Goal: Find specific page/section: Find specific page/section

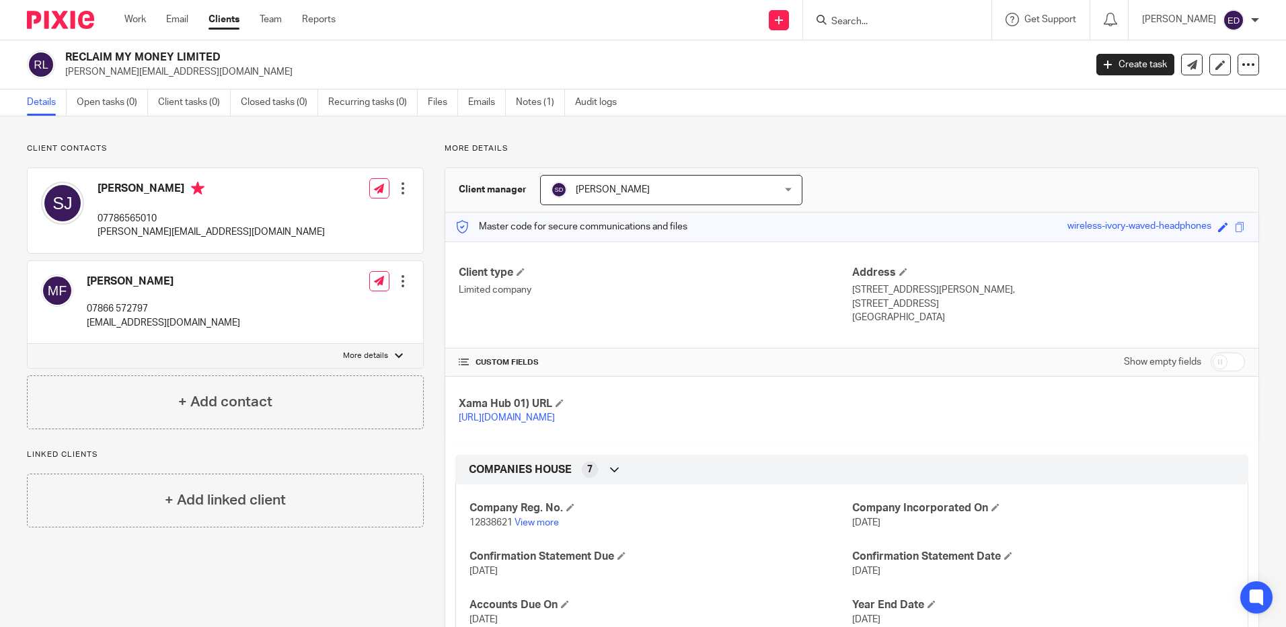
click at [922, 16] on input "Search" at bounding box center [890, 22] width 121 height 12
type input "bwi"
click at [988, 52] on link at bounding box center [966, 52] width 279 height 20
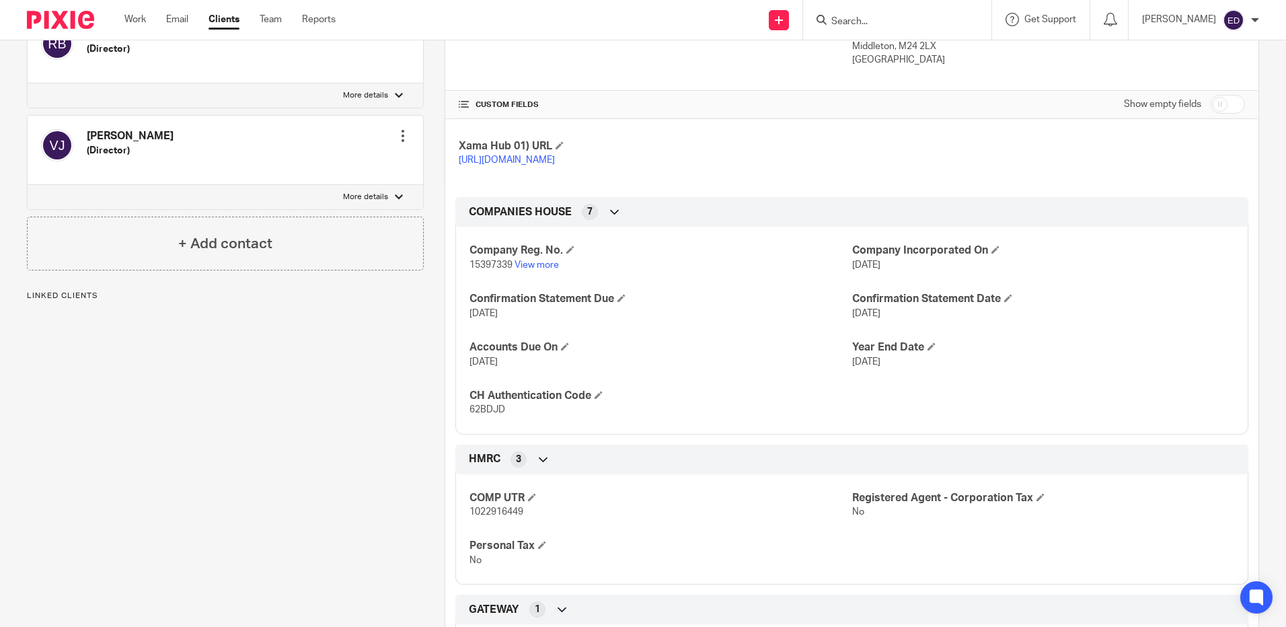
scroll to position [269, 0]
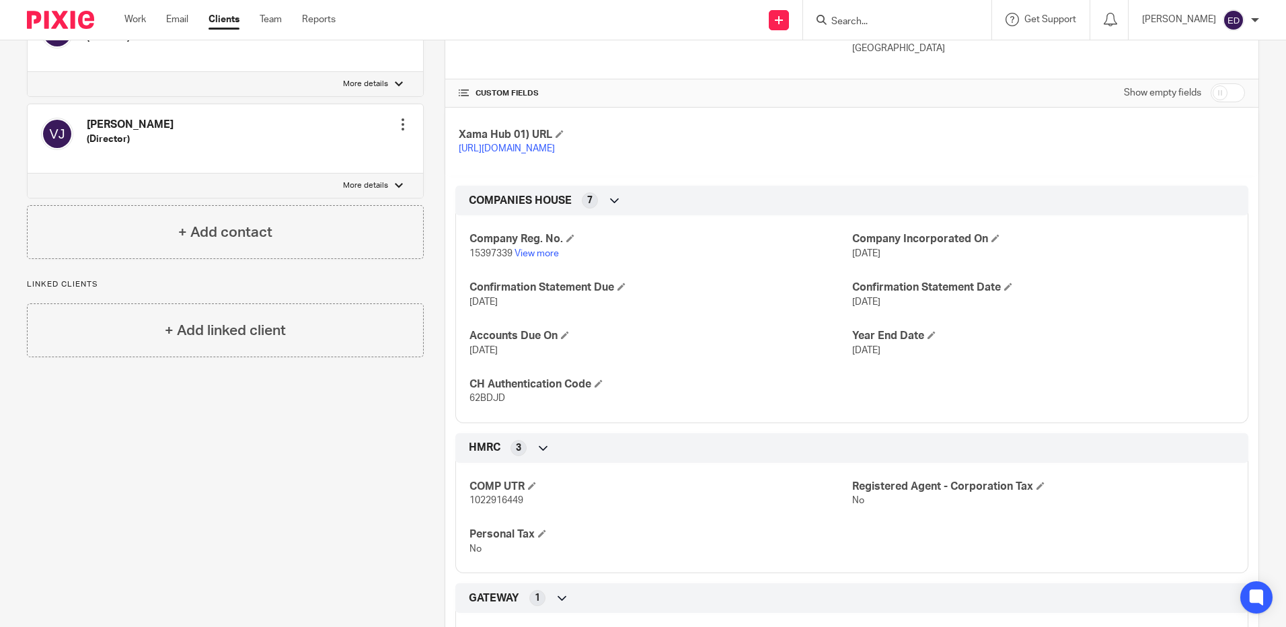
click at [883, 29] on div at bounding box center [897, 20] width 188 height 40
click at [886, 24] on input "Search" at bounding box center [890, 22] width 121 height 12
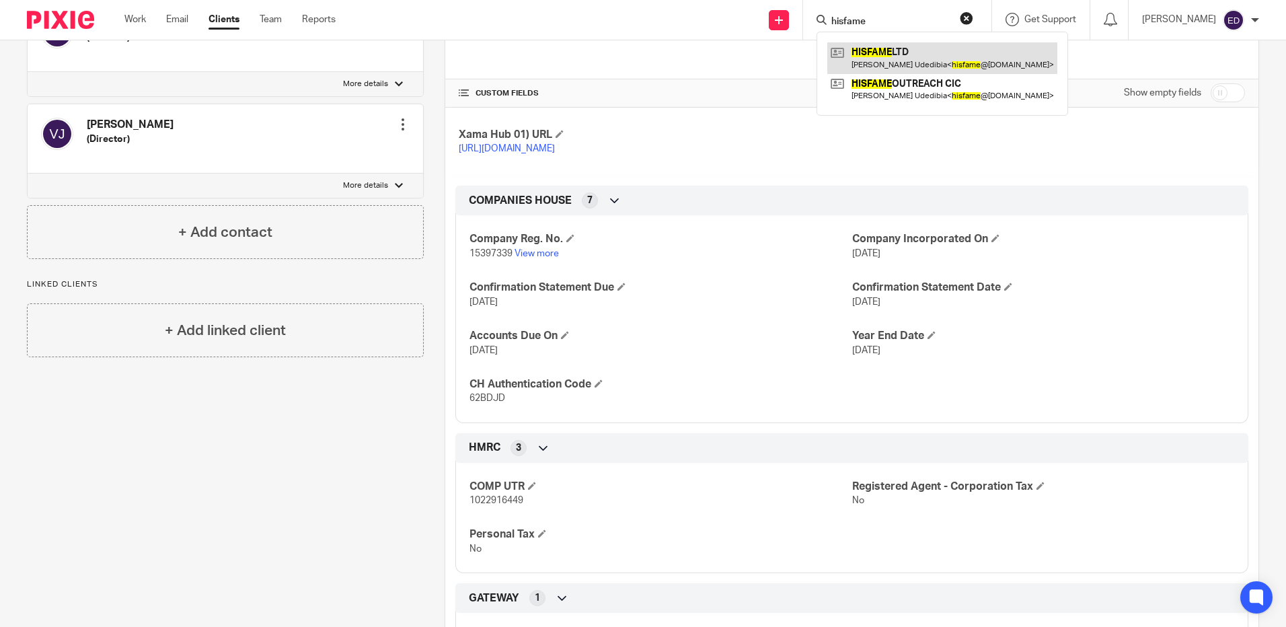
type input "hisfame"
click at [1054, 63] on link at bounding box center [942, 57] width 230 height 31
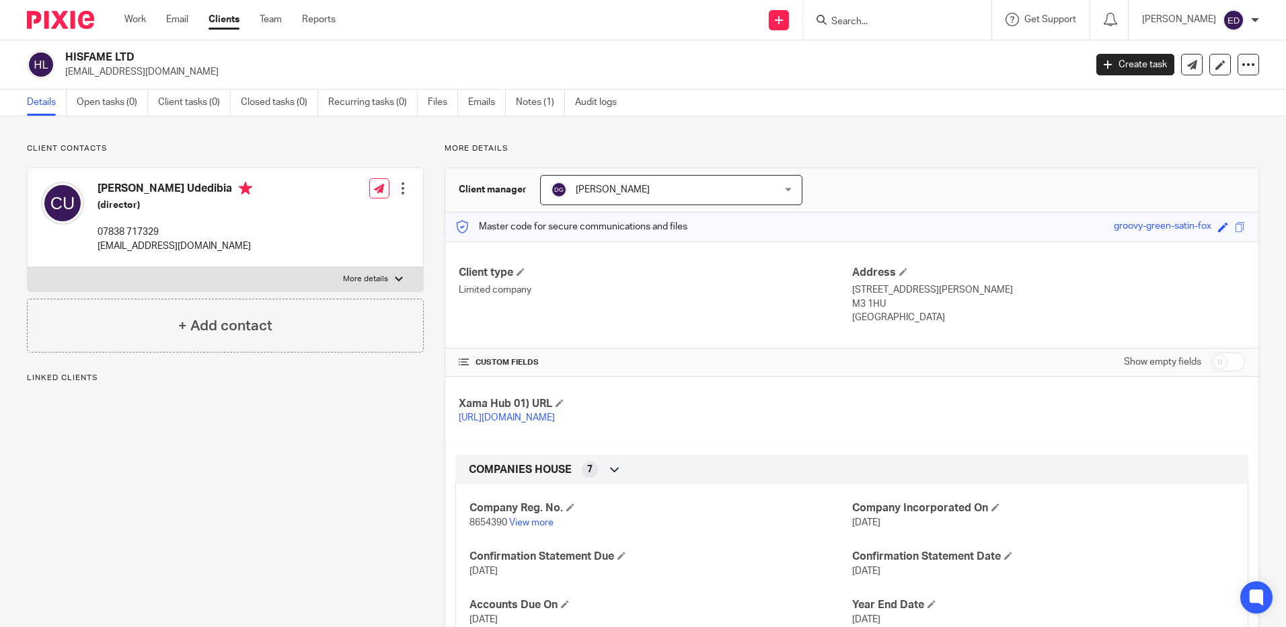
click at [575, 99] on ul "Details Open tasks (0) Client tasks (0) Closed tasks (0) Recurring tasks (0) Fi…" at bounding box center [332, 102] width 610 height 26
click at [607, 100] on link "Audit logs" at bounding box center [601, 102] width 52 height 26
click at [590, 103] on link "Audit logs" at bounding box center [601, 102] width 52 height 26
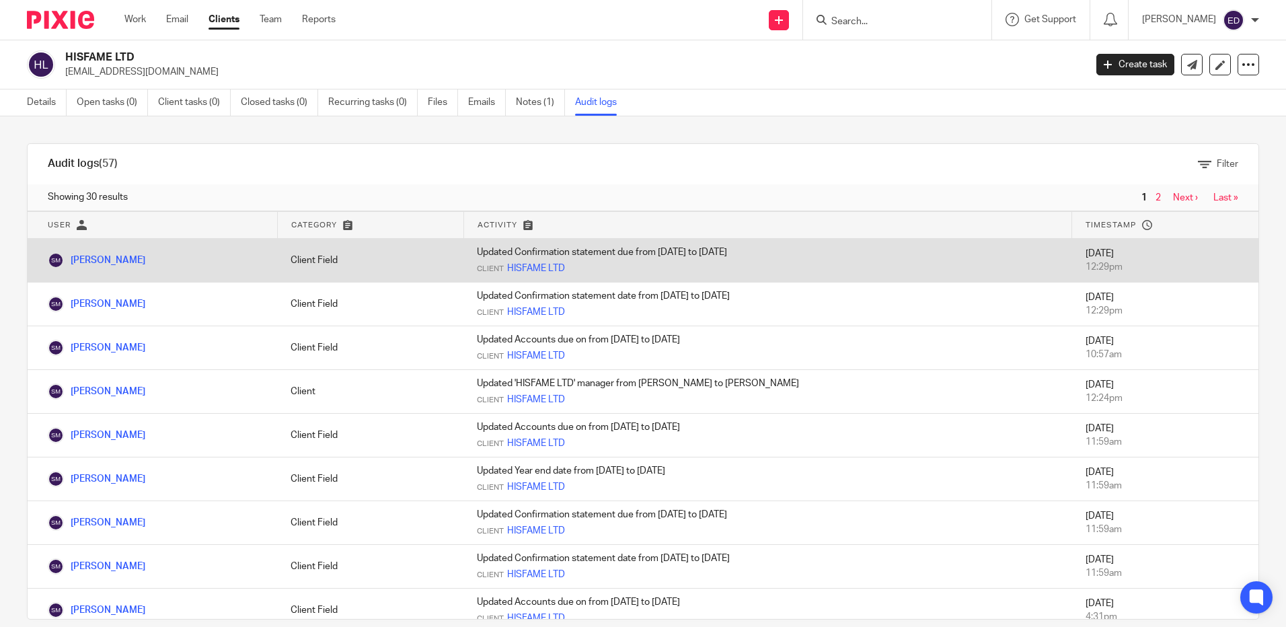
scroll to position [67, 0]
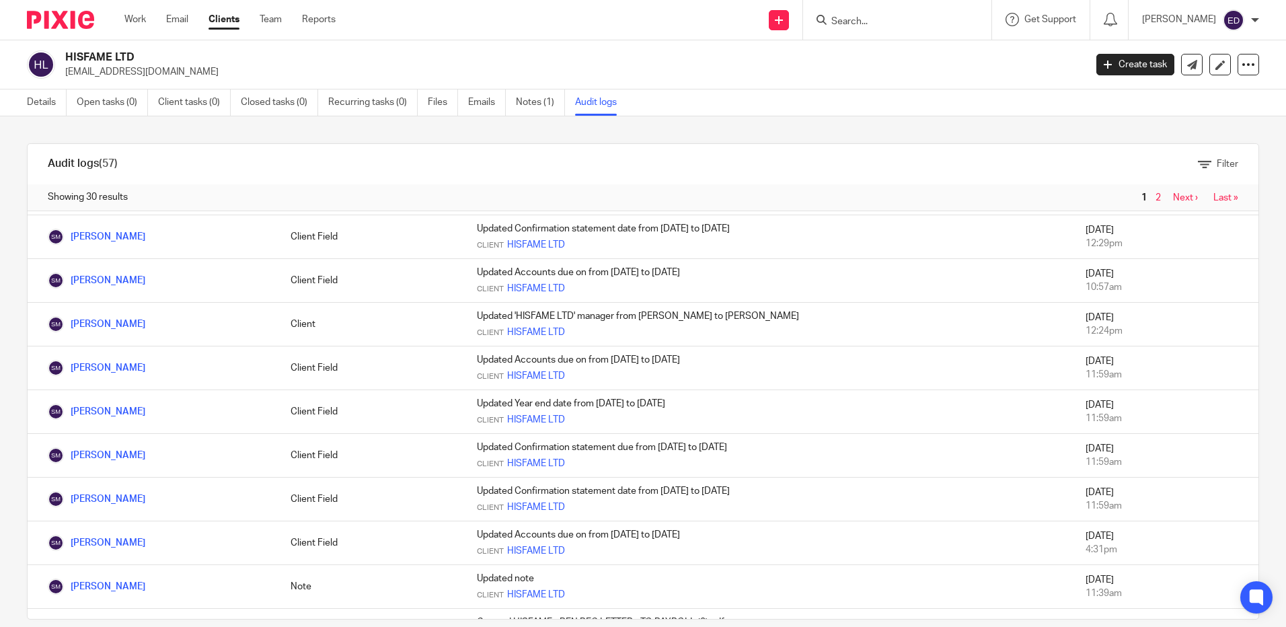
click at [951, 23] on input "Search" at bounding box center [890, 22] width 121 height 12
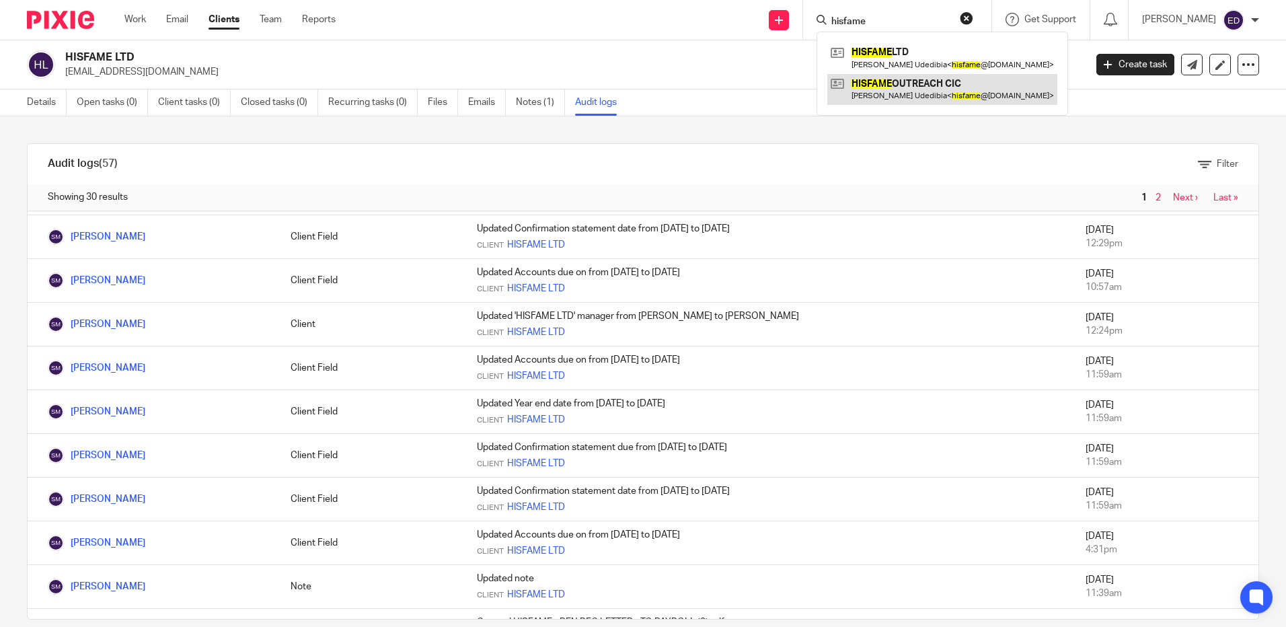
type input "hisfame"
click at [1016, 82] on link at bounding box center [942, 89] width 230 height 31
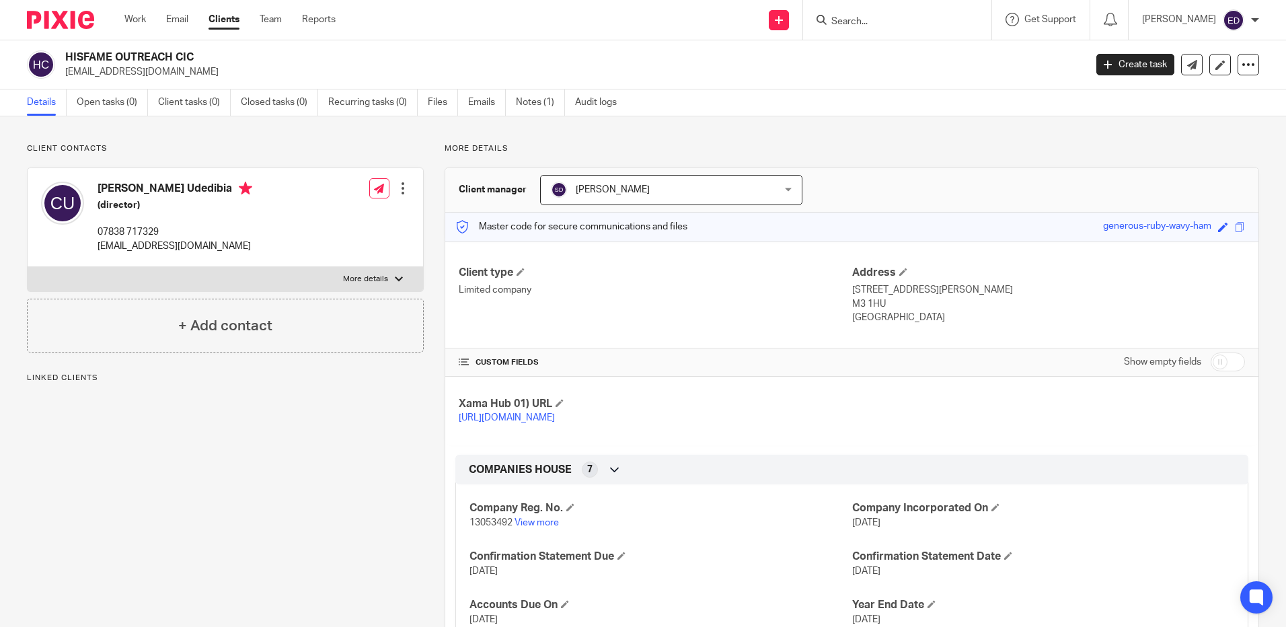
click at [917, 24] on input "Search" at bounding box center [890, 22] width 121 height 12
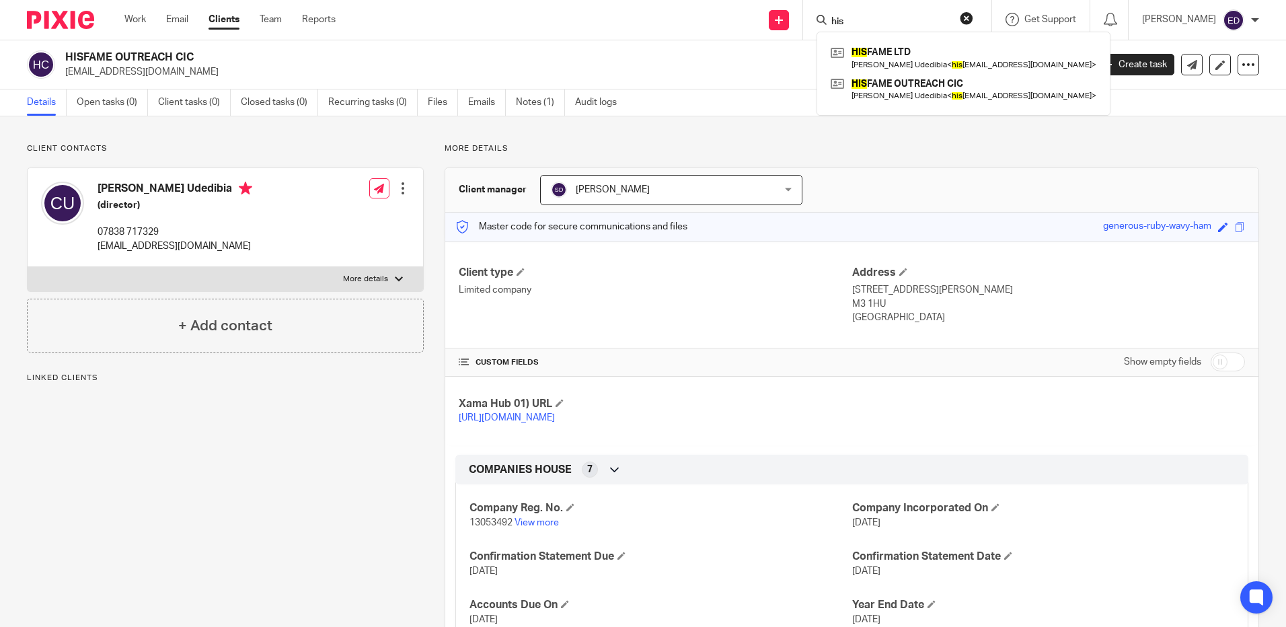
type input "his"
click at [1059, 135] on div "Client contacts Chukwuemeka Akonam Udedibia (director) 07838 717329 [EMAIL_ADDR…" at bounding box center [643, 498] width 1286 height 764
